Goal: Task Accomplishment & Management: Use online tool/utility

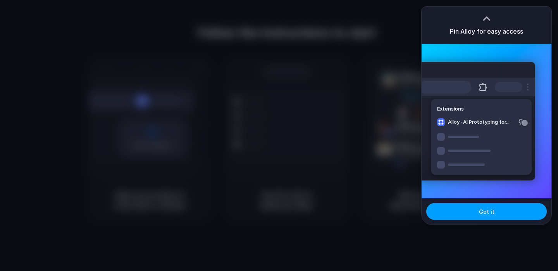
click at [493, 210] on button "Got it" at bounding box center [486, 211] width 120 height 17
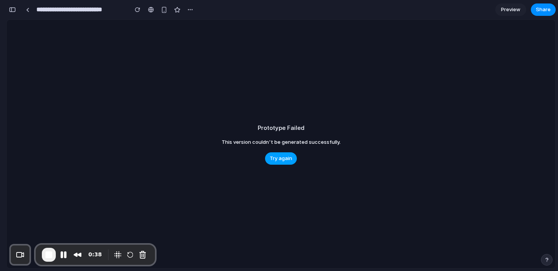
click at [278, 161] on span "Try again" at bounding box center [281, 159] width 22 height 8
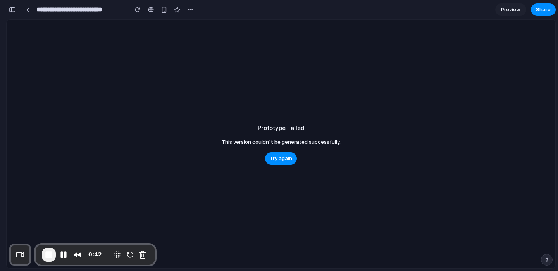
click at [260, 13] on section "**********" at bounding box center [280, 9] width 549 height 19
click at [278, 160] on span "Try again" at bounding box center [281, 159] width 22 height 8
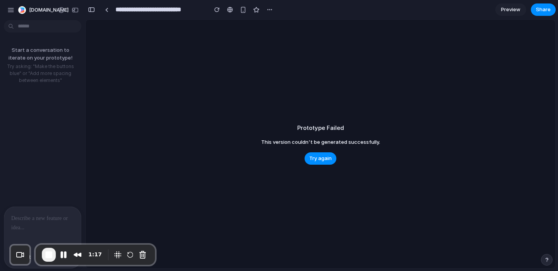
click at [37, 225] on div at bounding box center [42, 227] width 77 height 41
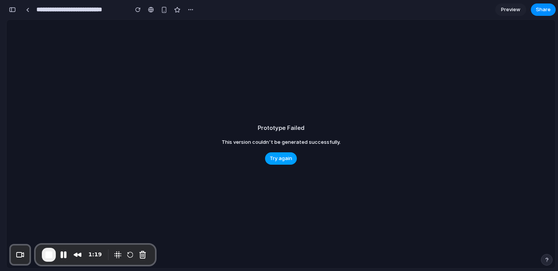
click at [280, 155] on button "Try again" at bounding box center [281, 159] width 32 height 12
click at [280, 154] on button "Try again" at bounding box center [281, 159] width 32 height 12
click at [280, 157] on span "Try again" at bounding box center [281, 159] width 22 height 8
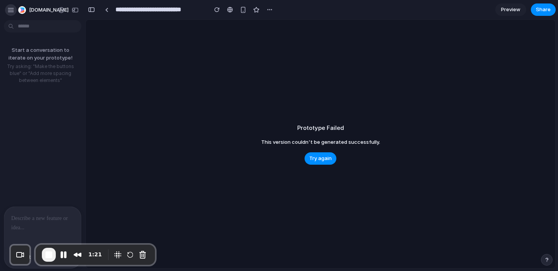
click at [9, 7] on div "button" at bounding box center [10, 10] width 7 height 7
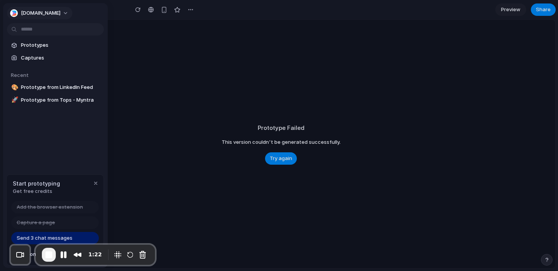
click at [46, 10] on button "[DOMAIN_NAME]" at bounding box center [39, 13] width 65 height 12
click at [46, 15] on div "Settings Invite members Change theme Sign out" at bounding box center [279, 135] width 558 height 271
click at [47, 14] on button "[DOMAIN_NAME]" at bounding box center [39, 13] width 65 height 12
click at [47, 14] on div "Settings Invite members Change theme Sign out" at bounding box center [279, 135] width 558 height 271
click at [57, 238] on span "Send 3 chat messages" at bounding box center [45, 239] width 56 height 8
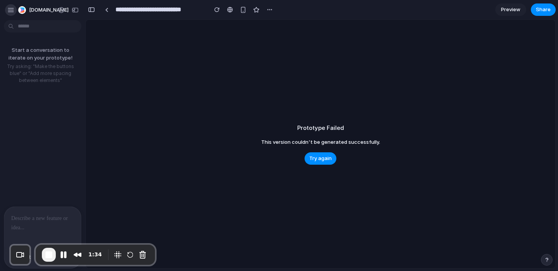
click at [13, 8] on div "button" at bounding box center [10, 10] width 7 height 7
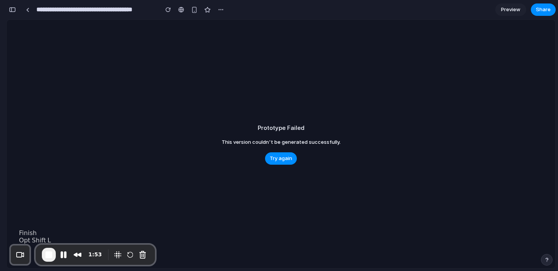
click at [49, 255] on span "End Recording" at bounding box center [48, 255] width 9 height 9
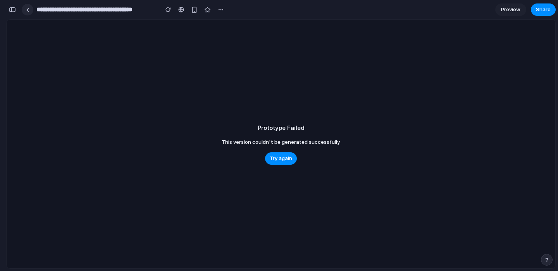
click at [27, 12] on link at bounding box center [28, 10] width 12 height 12
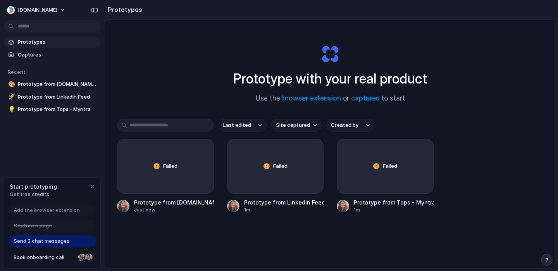
click at [45, 42] on span "Prototypes" at bounding box center [58, 42] width 80 height 8
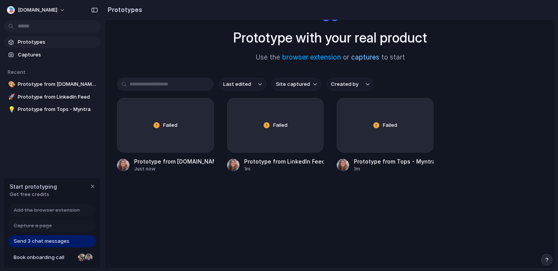
click at [365, 56] on link "captures" at bounding box center [365, 57] width 28 height 8
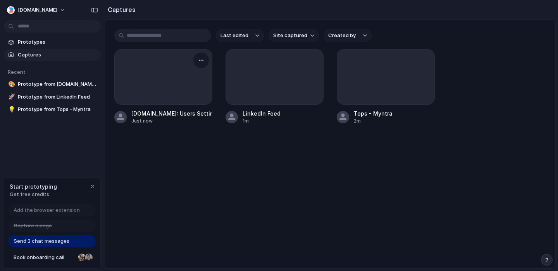
click at [196, 89] on div at bounding box center [163, 77] width 97 height 55
click at [188, 65] on div at bounding box center [163, 77] width 97 height 55
click at [252, 35] on button "Last edited" at bounding box center [240, 35] width 48 height 13
click at [252, 35] on div "Last edited Last created Alphabetical" at bounding box center [279, 135] width 558 height 271
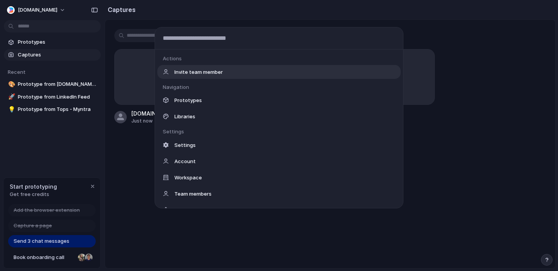
click at [26, 27] on body "Builder.io Prototypes Captures Recent 🎨 Prototype from Builder.io: Users Settin…" at bounding box center [279, 135] width 558 height 271
click at [180, 95] on div "Prototypes" at bounding box center [278, 100] width 243 height 14
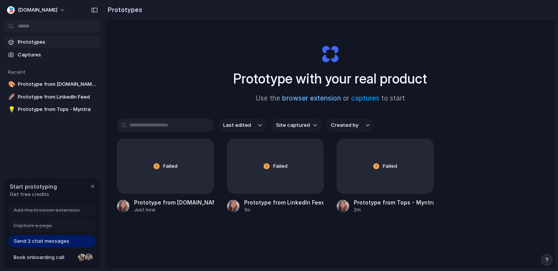
click at [331, 101] on link "browser extension" at bounding box center [311, 98] width 59 height 8
